Goal: Task Accomplishment & Management: Manage account settings

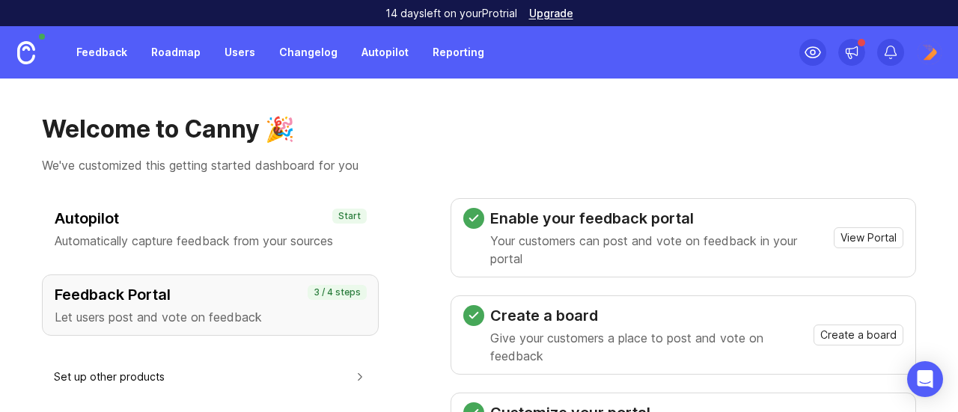
click at [239, 57] on link "Users" at bounding box center [239, 52] width 49 height 27
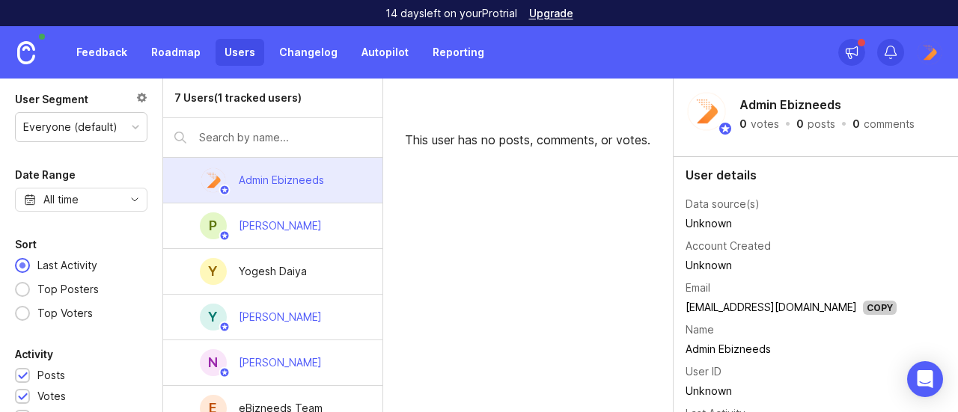
click at [279, 141] on input "text" at bounding box center [285, 137] width 172 height 16
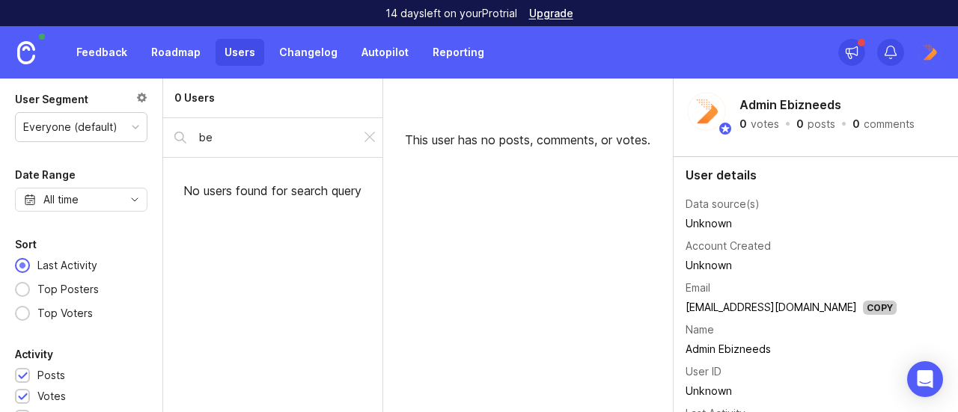
type input "b"
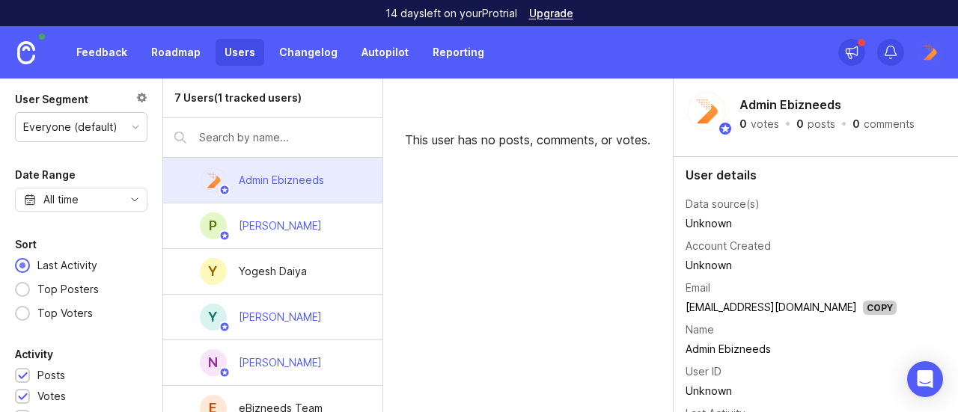
click at [112, 134] on div "Everyone (default)" at bounding box center [70, 127] width 94 height 16
click at [540, 216] on div "This user has no posts, comments, or votes." at bounding box center [528, 246] width 290 height 334
click at [925, 61] on img at bounding box center [929, 52] width 27 height 27
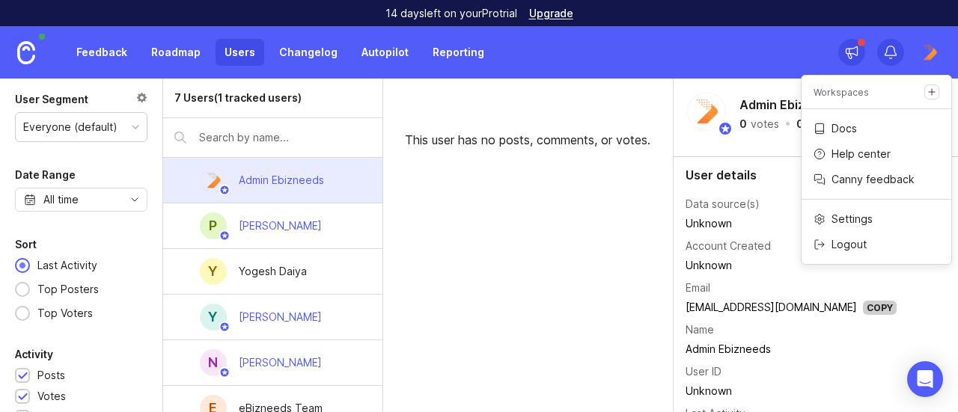
click at [34, 58] on img at bounding box center [26, 52] width 18 height 23
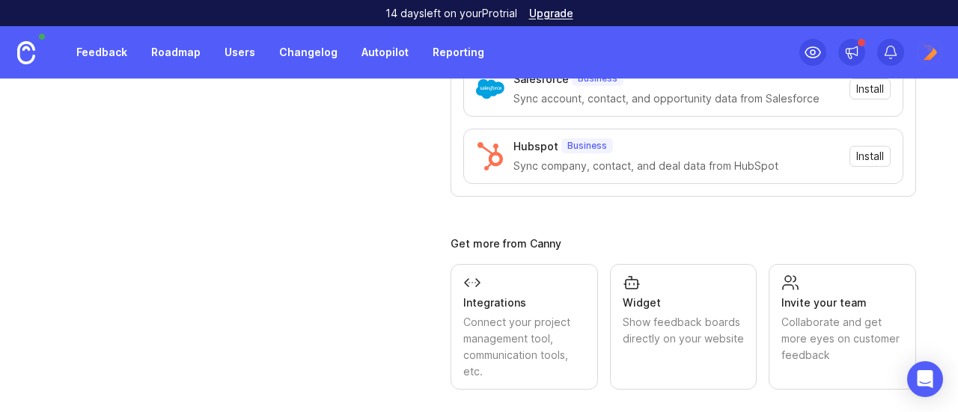
scroll to position [623, 0]
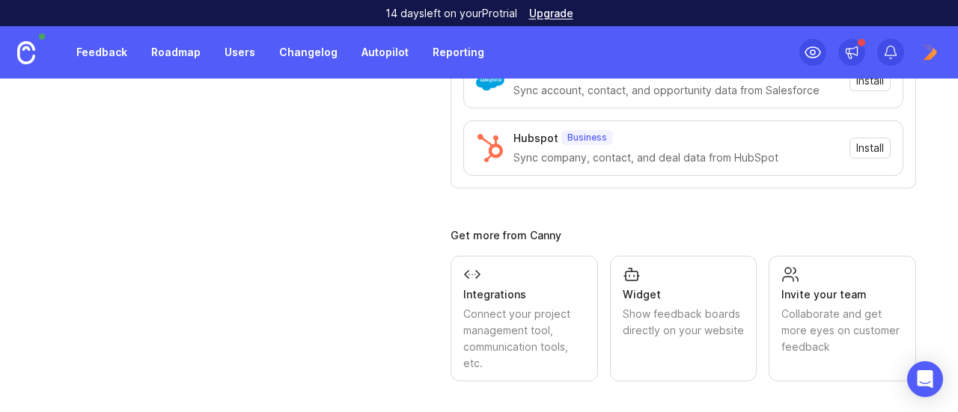
click at [822, 290] on div "Invite your team" at bounding box center [842, 295] width 122 height 16
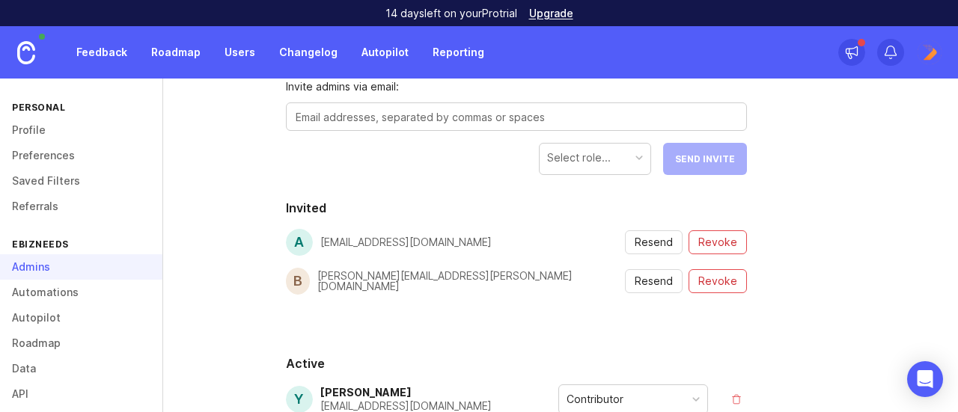
scroll to position [374, 0]
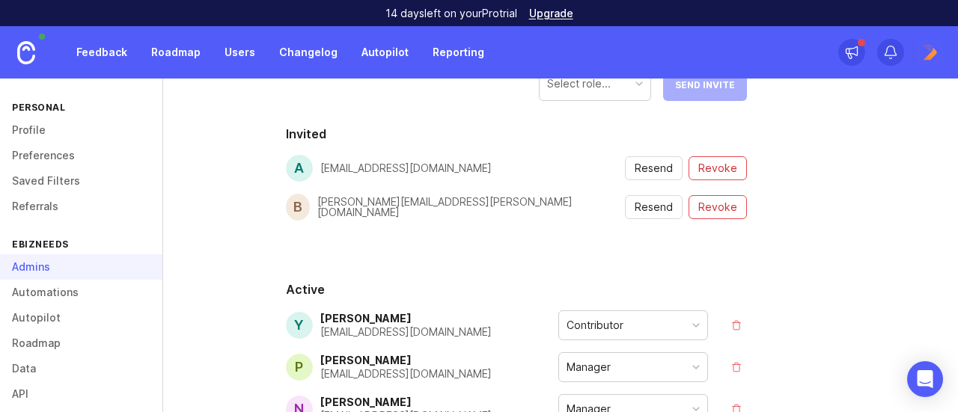
click at [434, 242] on section "Invited a [EMAIL_ADDRESS][DOMAIN_NAME] Resend Revoke b [PERSON_NAME][EMAIL_ADDR…" at bounding box center [516, 191] width 461 height 132
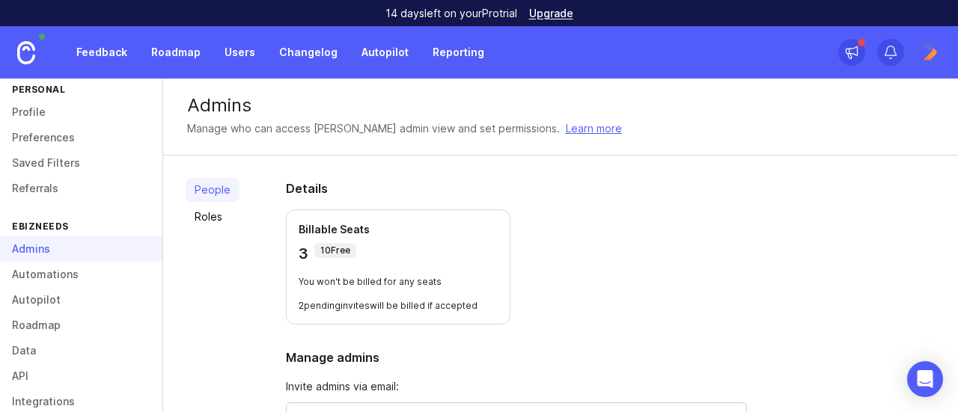
scroll to position [0, 0]
